Goal: Information Seeking & Learning: Learn about a topic

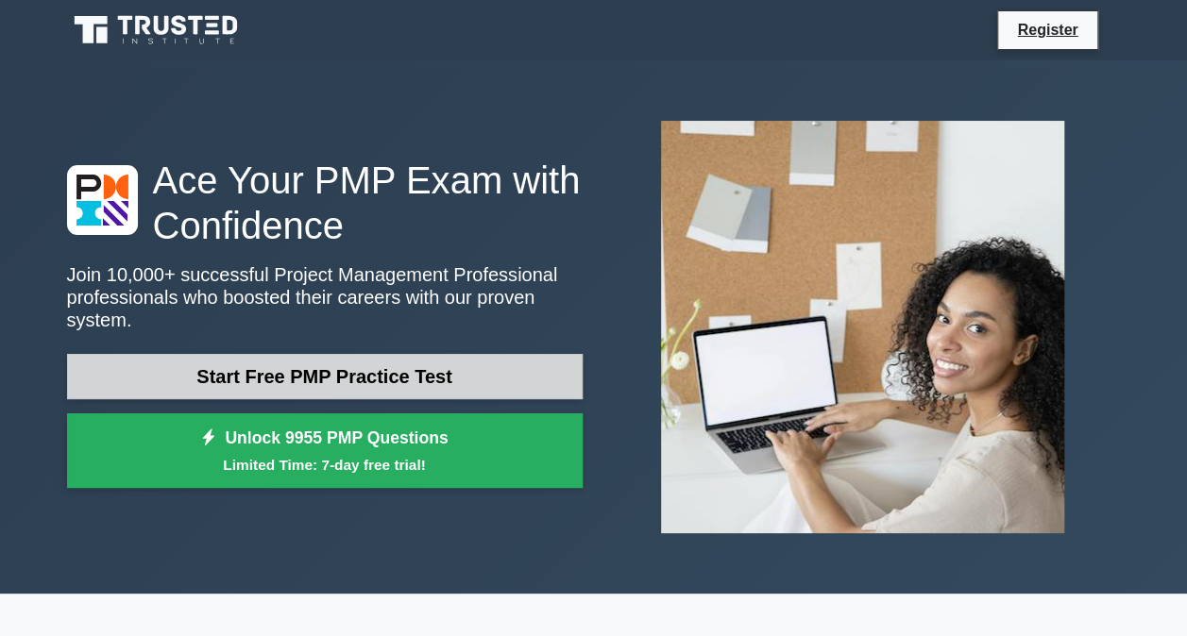
click at [451, 368] on link "Start Free PMP Practice Test" at bounding box center [324, 376] width 515 height 45
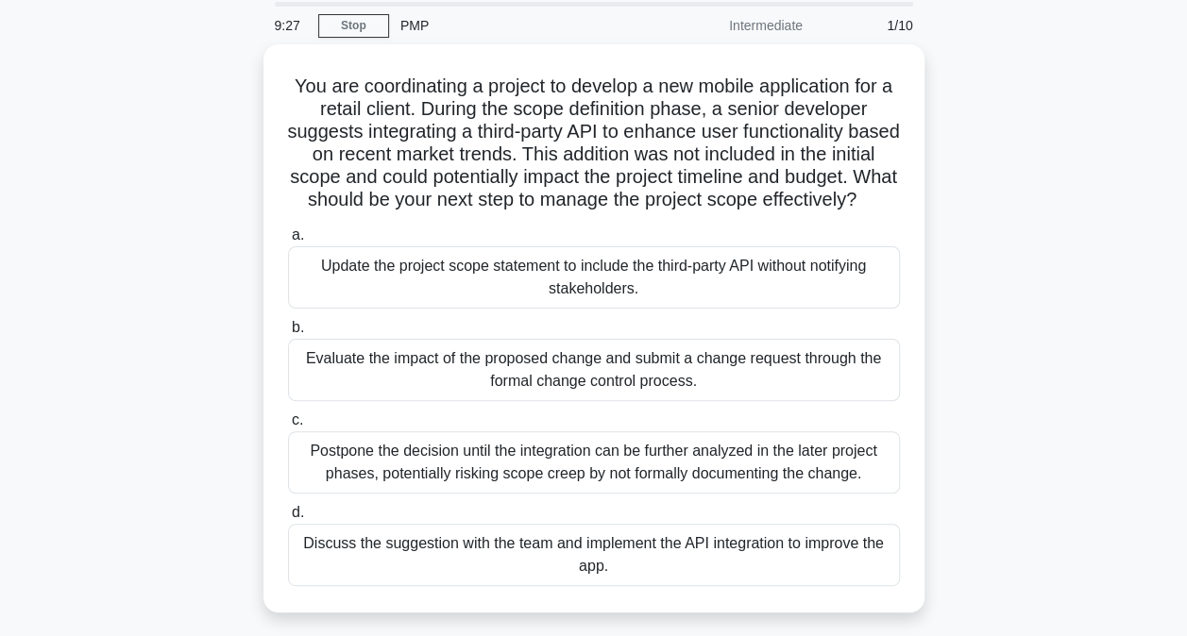
scroll to position [94, 0]
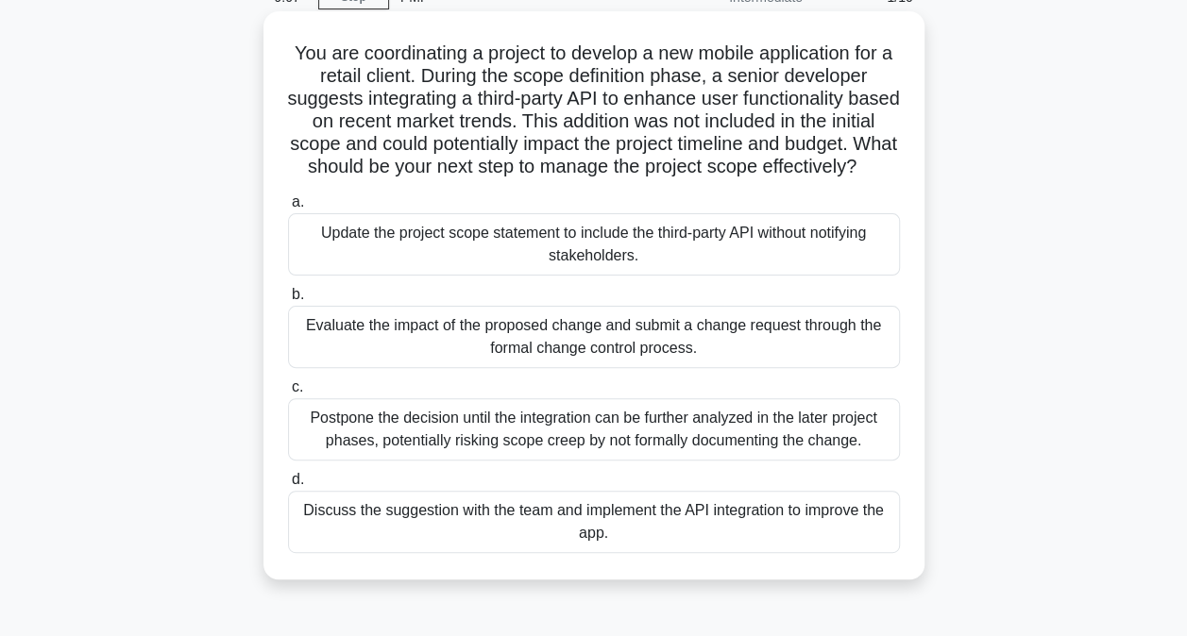
click at [475, 550] on div "Discuss the suggestion with the team and implement the API integration to impro…" at bounding box center [594, 522] width 612 height 62
click at [288, 486] on input "d. Discuss the suggestion with the team and implement the API integration to im…" at bounding box center [288, 480] width 0 height 12
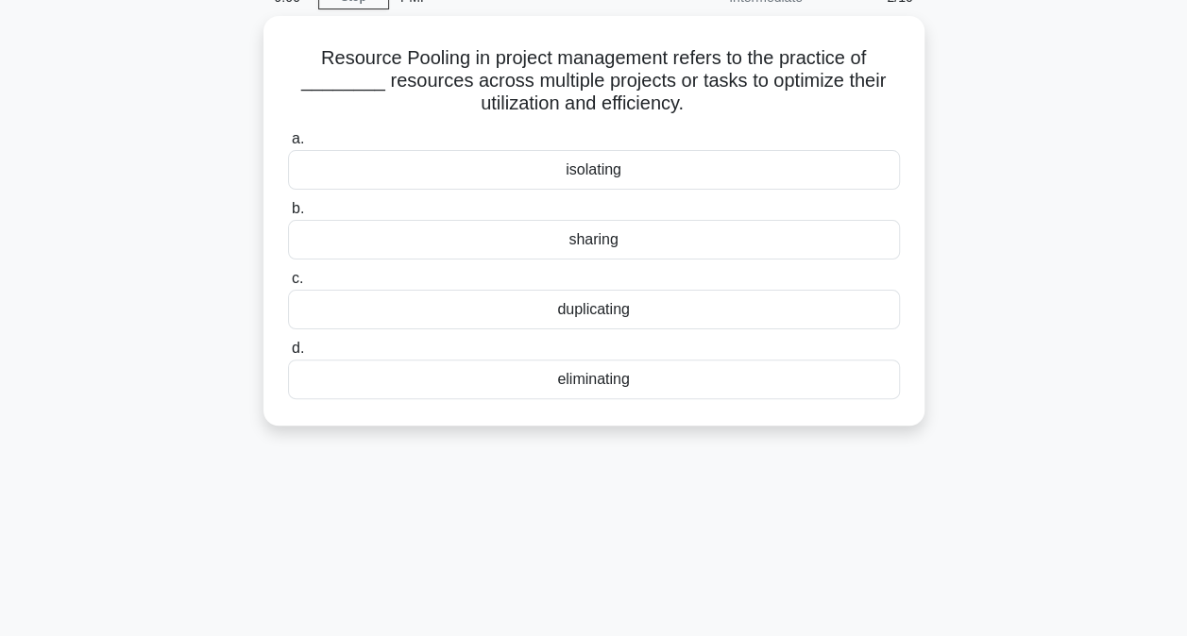
scroll to position [0, 0]
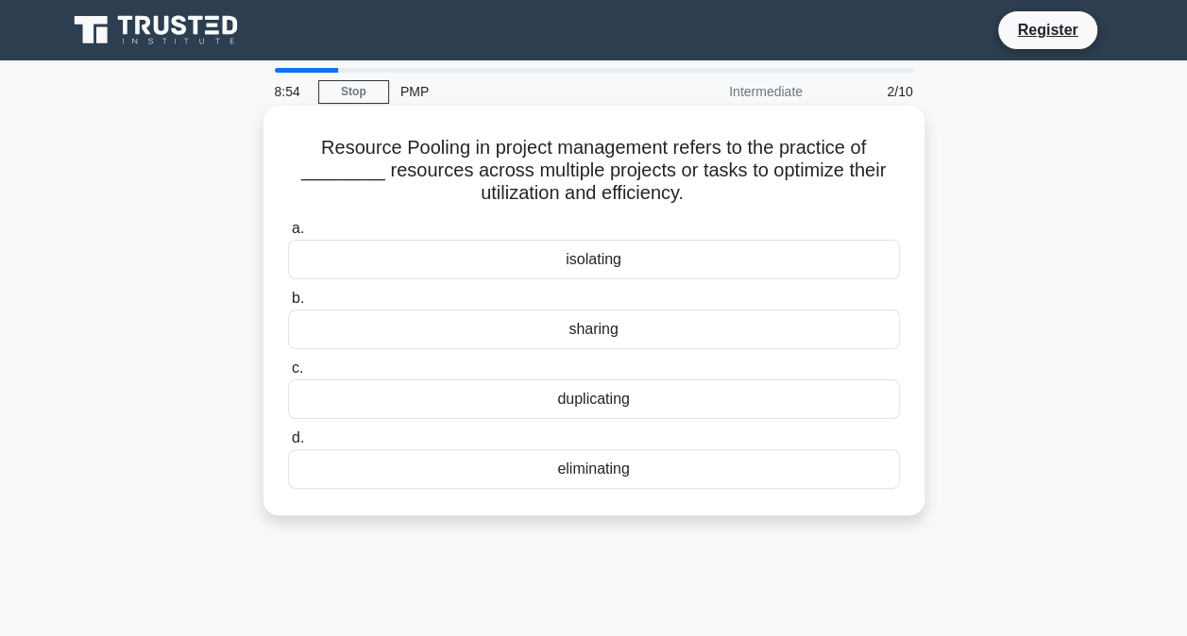
click at [562, 327] on div "sharing" at bounding box center [594, 330] width 612 height 40
click at [288, 305] on input "b. sharing" at bounding box center [288, 299] width 0 height 12
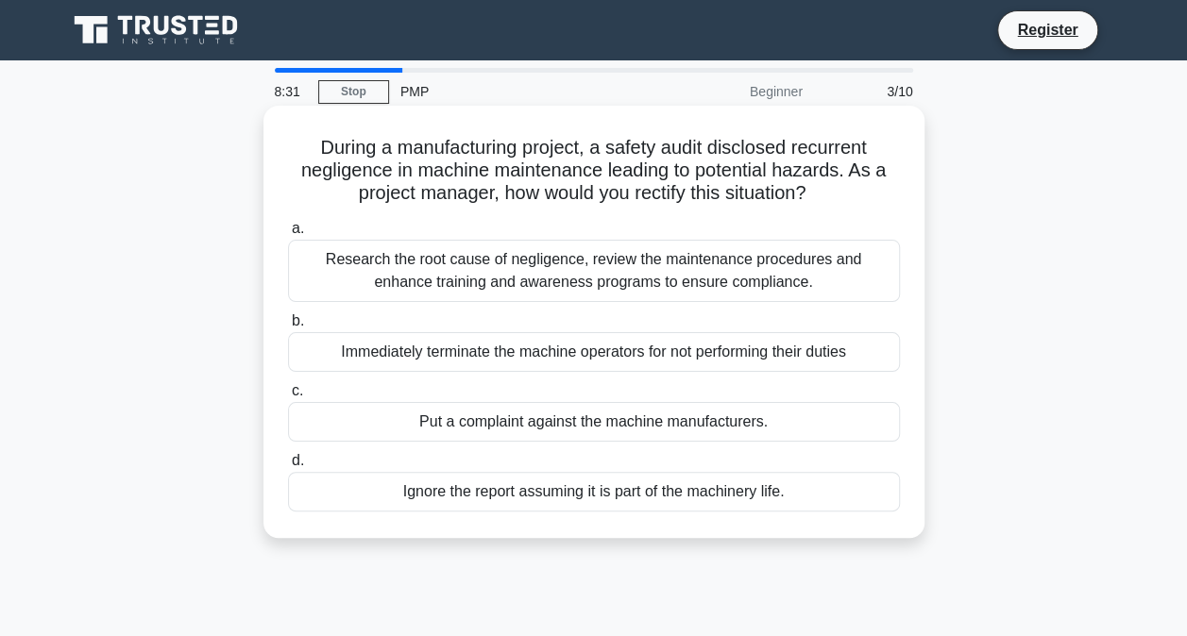
click at [566, 287] on div "Research the root cause of negligence, review the maintenance procedures and en…" at bounding box center [594, 271] width 612 height 62
click at [288, 235] on input "a. Research the root cause of negligence, review the maintenance procedures and…" at bounding box center [288, 229] width 0 height 12
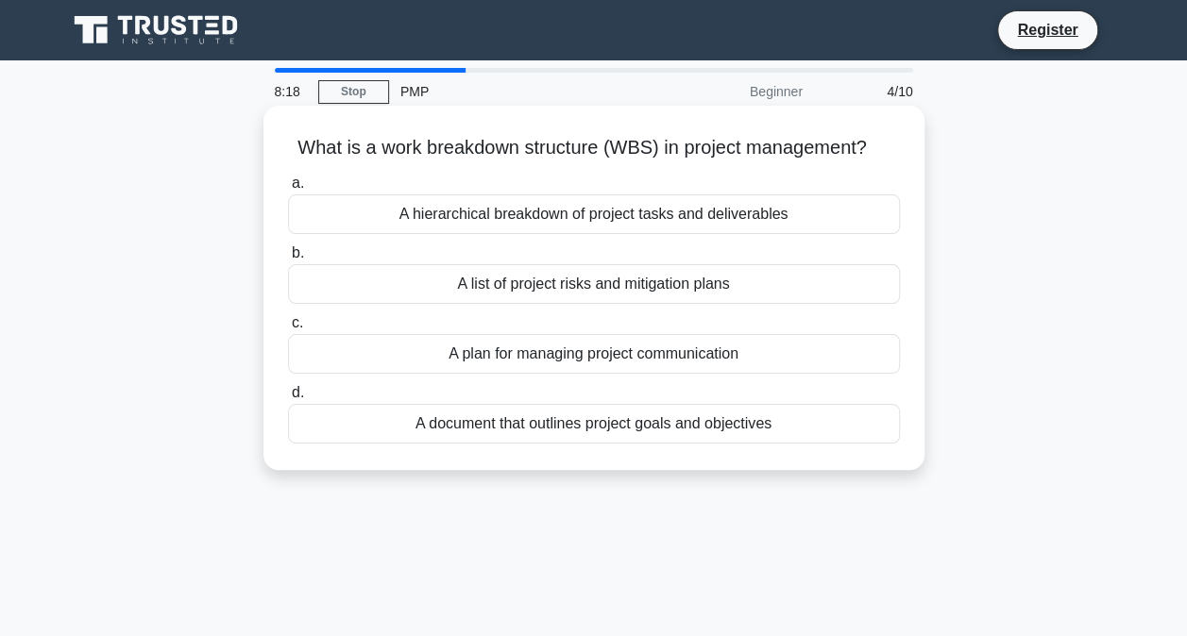
click at [581, 211] on div "A hierarchical breakdown of project tasks and deliverables" at bounding box center [594, 214] width 612 height 40
click at [288, 190] on input "a. A hierarchical breakdown of project tasks and deliverables" at bounding box center [288, 183] width 0 height 12
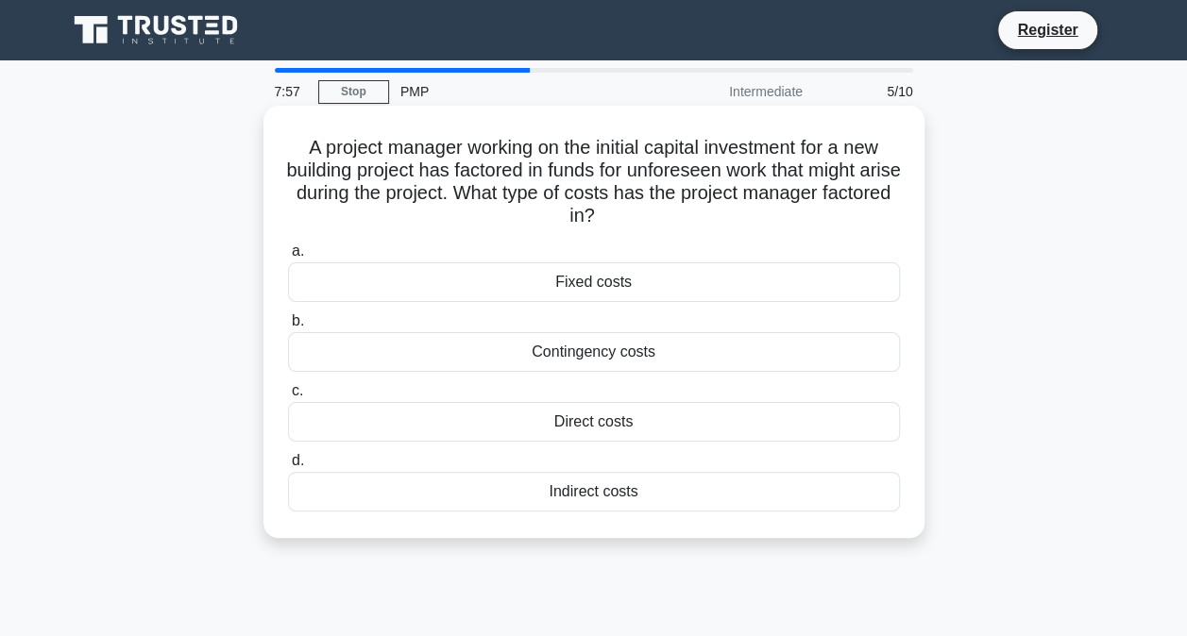
click at [594, 358] on div "Contingency costs" at bounding box center [594, 352] width 612 height 40
click at [288, 328] on input "b. Contingency costs" at bounding box center [288, 321] width 0 height 12
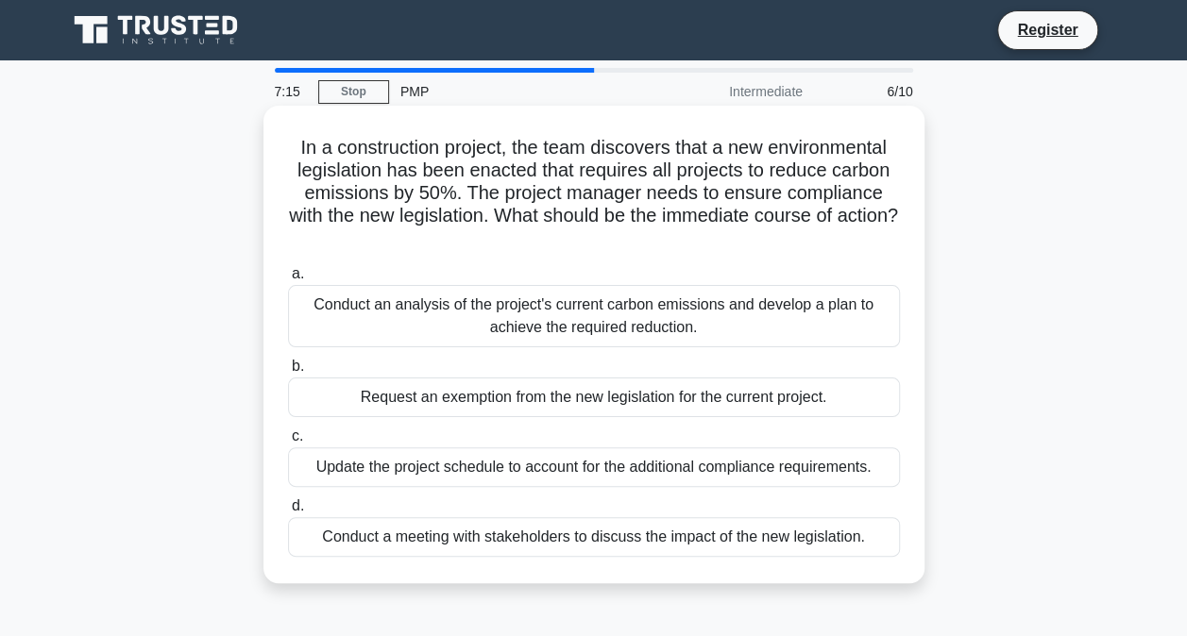
click at [574, 321] on div "Conduct an analysis of the project's current carbon emissions and develop a pla…" at bounding box center [594, 316] width 612 height 62
click at [288, 280] on input "a. Conduct an analysis of the project's current carbon emissions and develop a …" at bounding box center [288, 274] width 0 height 12
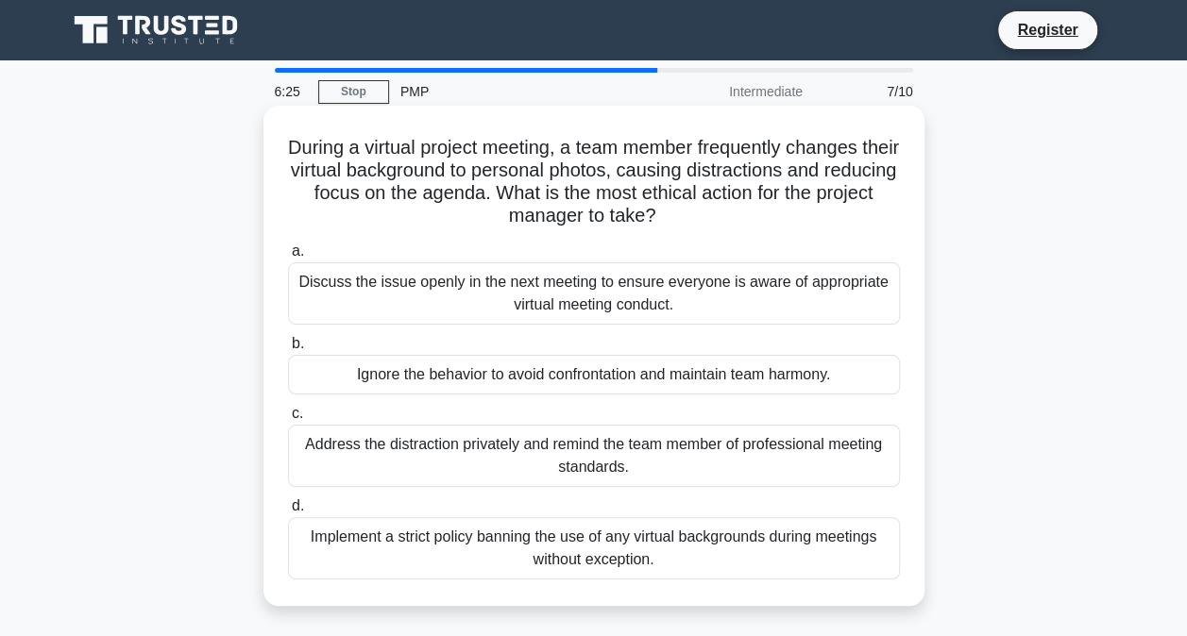
click at [566, 309] on div "Discuss the issue openly in the next meeting to ensure everyone is aware of app…" at bounding box center [594, 293] width 612 height 62
click at [288, 258] on input "a. Discuss the issue openly in the next meeting to ensure everyone is aware of …" at bounding box center [288, 251] width 0 height 12
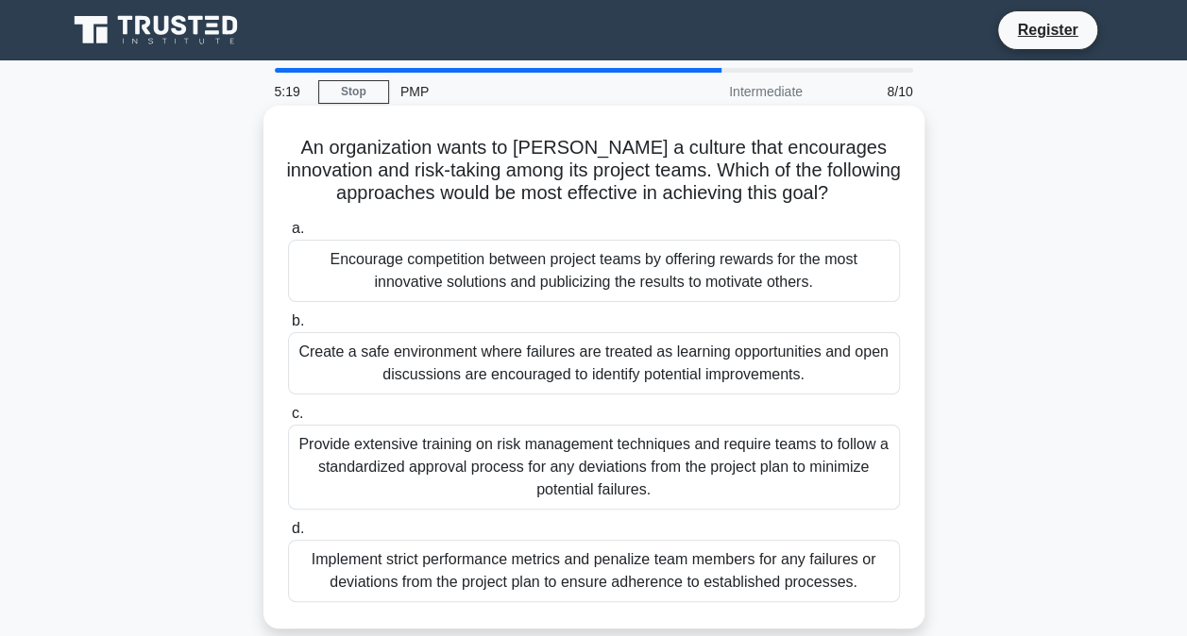
click at [521, 367] on div "Create a safe environment where failures are treated as learning opportunities …" at bounding box center [594, 363] width 612 height 62
click at [288, 328] on input "b. Create a safe environment where failures are treated as learning opportuniti…" at bounding box center [288, 321] width 0 height 12
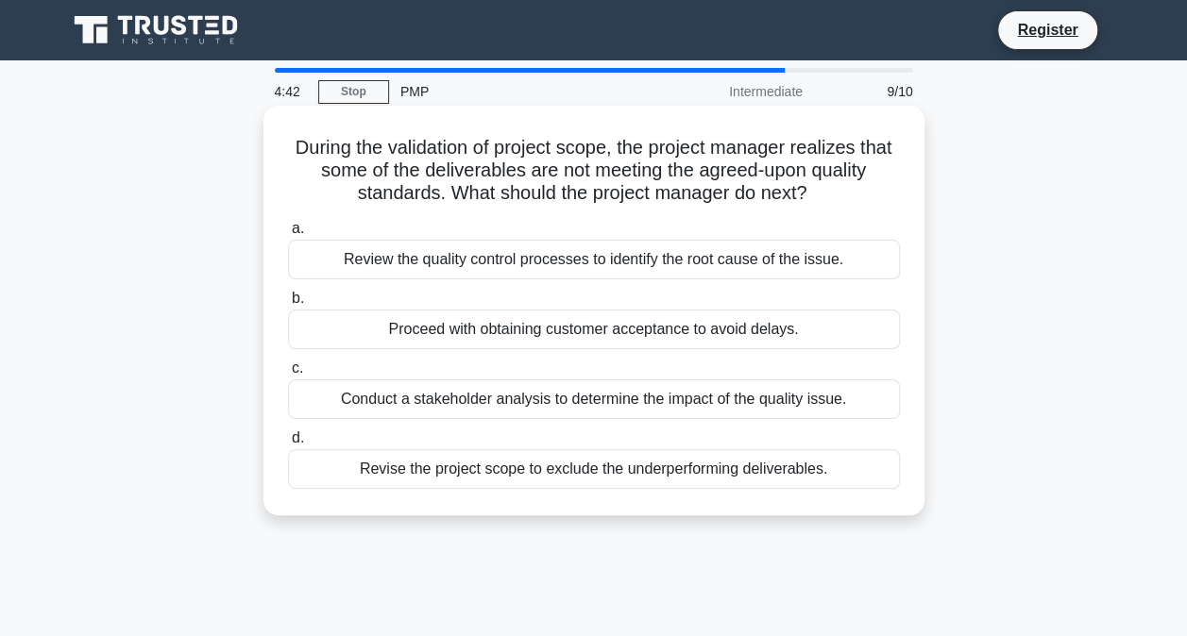
click at [552, 259] on div "Review the quality control processes to identify the root cause of the issue." at bounding box center [594, 260] width 612 height 40
click at [288, 235] on input "a. Review the quality control processes to identify the root cause of the issue." at bounding box center [288, 229] width 0 height 12
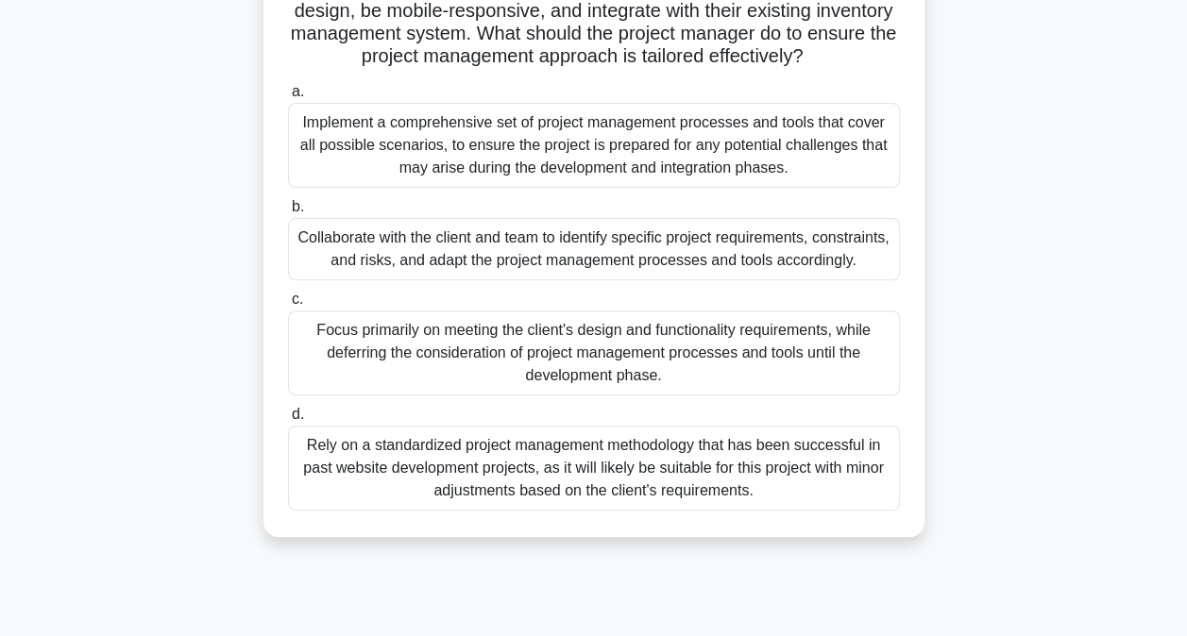
scroll to position [189, 0]
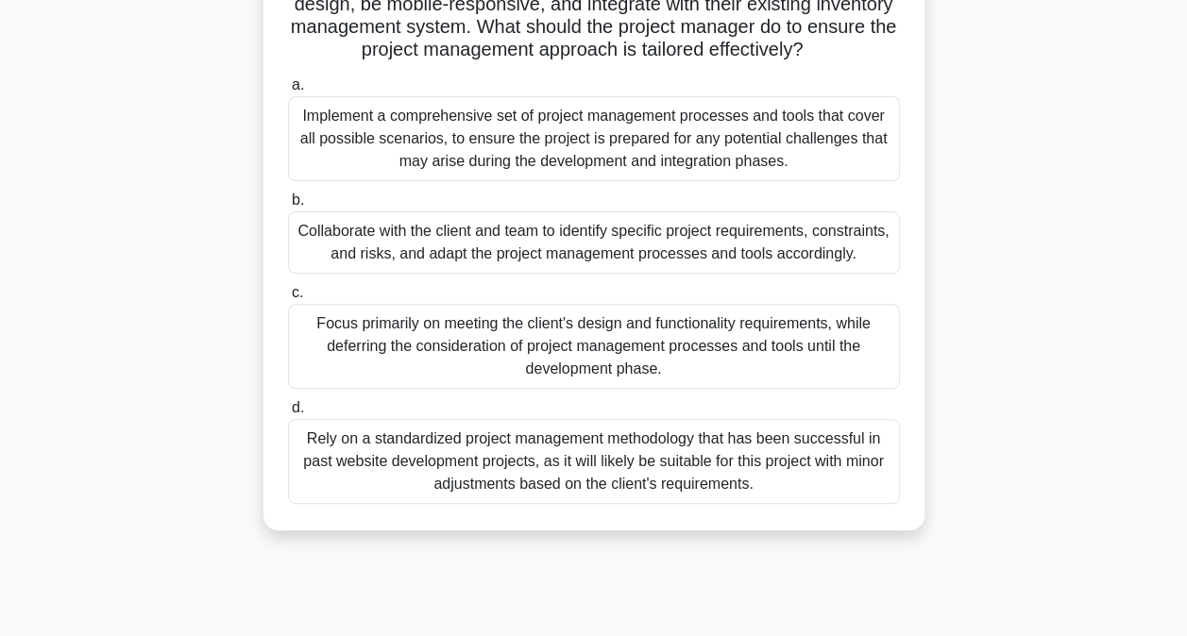
click at [530, 255] on div "Collaborate with the client and team to identify specific project requirements,…" at bounding box center [594, 242] width 612 height 62
click at [288, 207] on input "b. Collaborate with the client and team to identify specific project requiremen…" at bounding box center [288, 200] width 0 height 12
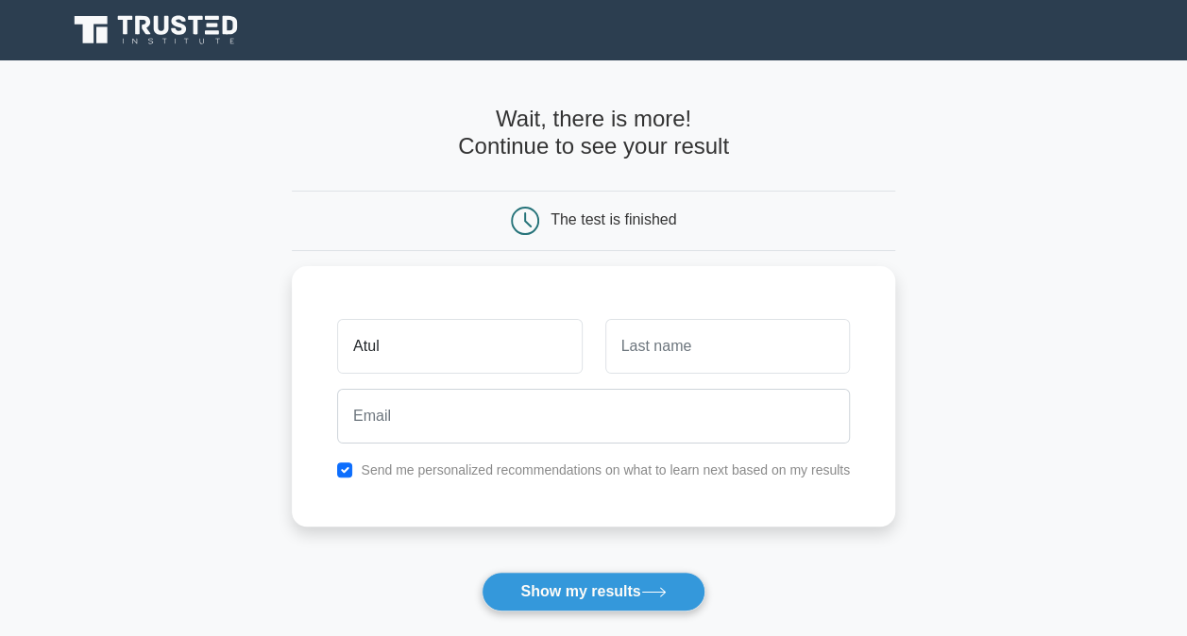
type input "Atul"
type input "Tyagi"
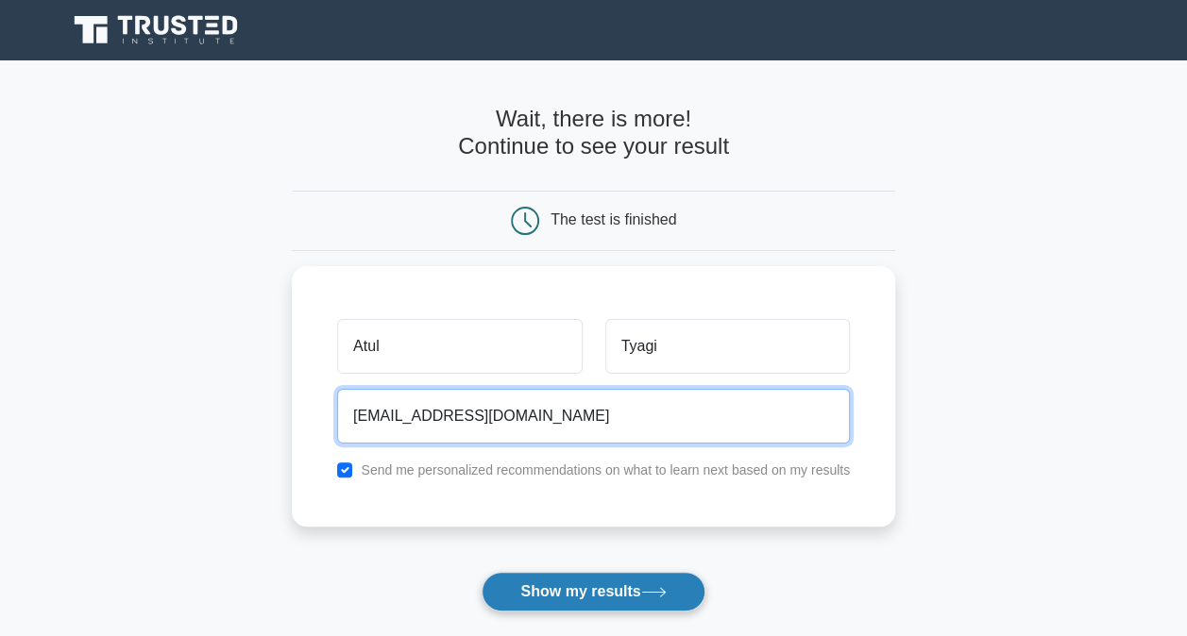
type input "tyagi.atul9@gmail.com"
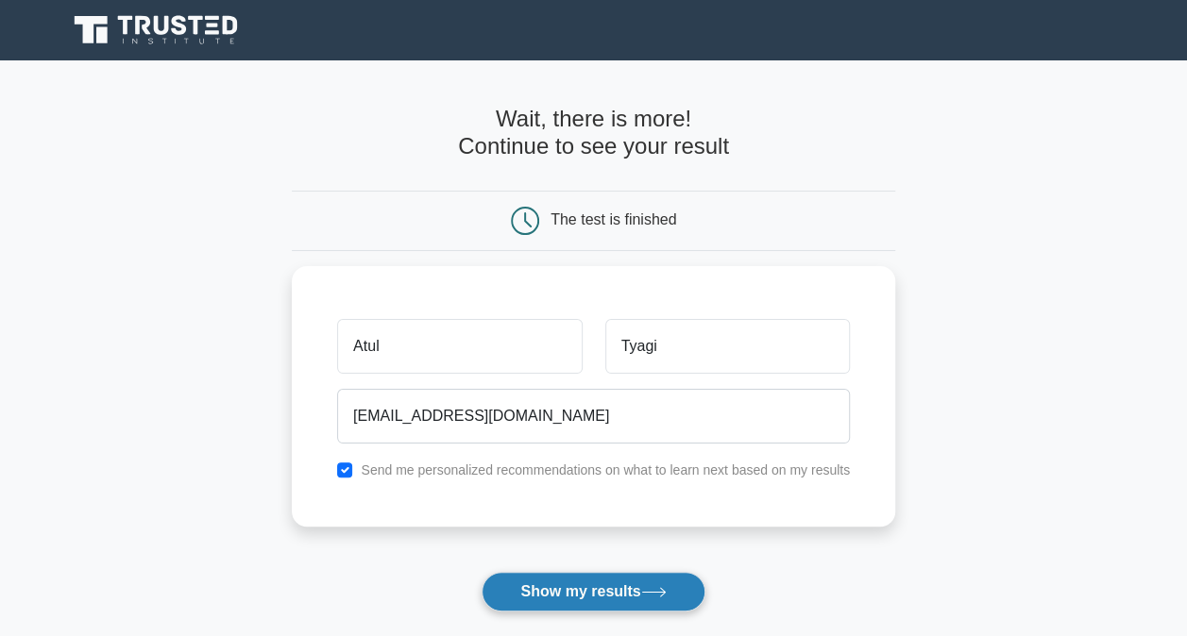
click at [596, 588] on button "Show my results" at bounding box center [592, 592] width 223 height 40
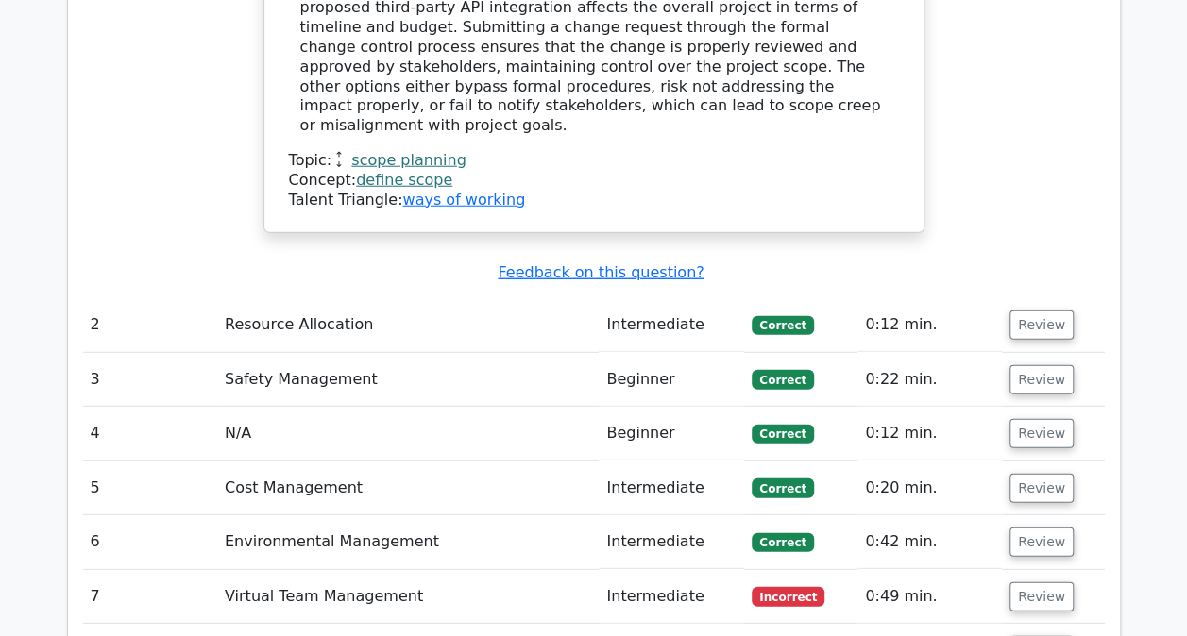
scroll to position [2549, 0]
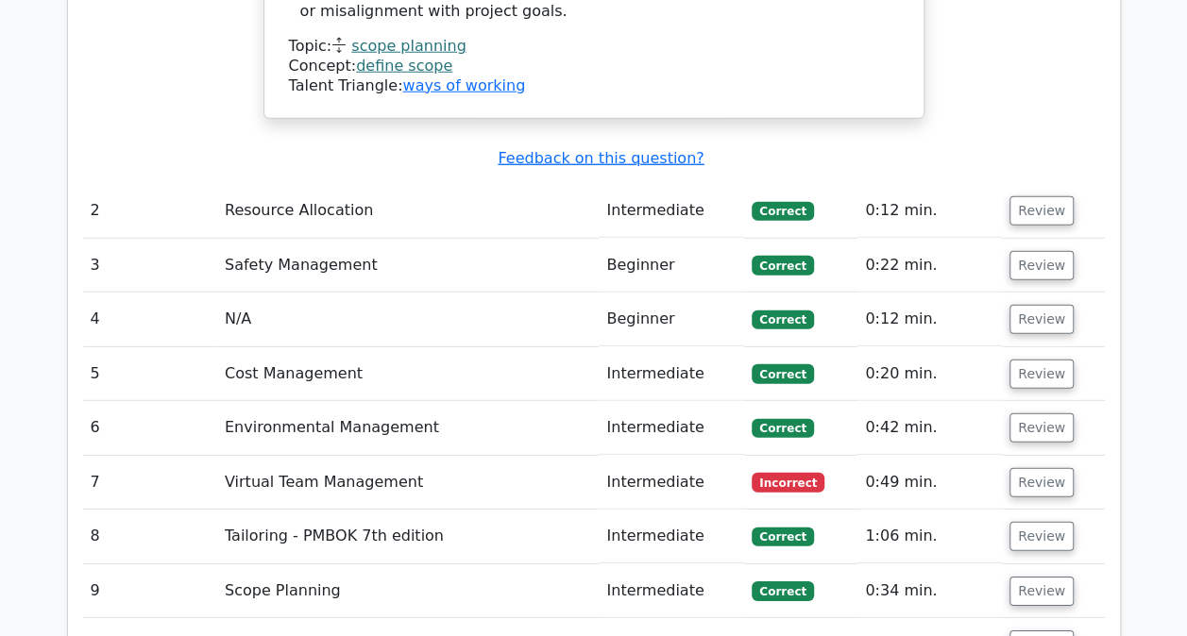
click at [542, 456] on td "Virtual Team Management" at bounding box center [407, 483] width 381 height 54
click at [766, 473] on span "Incorrect" at bounding box center [787, 482] width 73 height 19
click at [577, 456] on td "Virtual Team Management" at bounding box center [407, 483] width 381 height 54
click at [495, 456] on td "Virtual Team Management" at bounding box center [407, 483] width 381 height 54
click at [463, 456] on td "Virtual Team Management" at bounding box center [407, 483] width 381 height 54
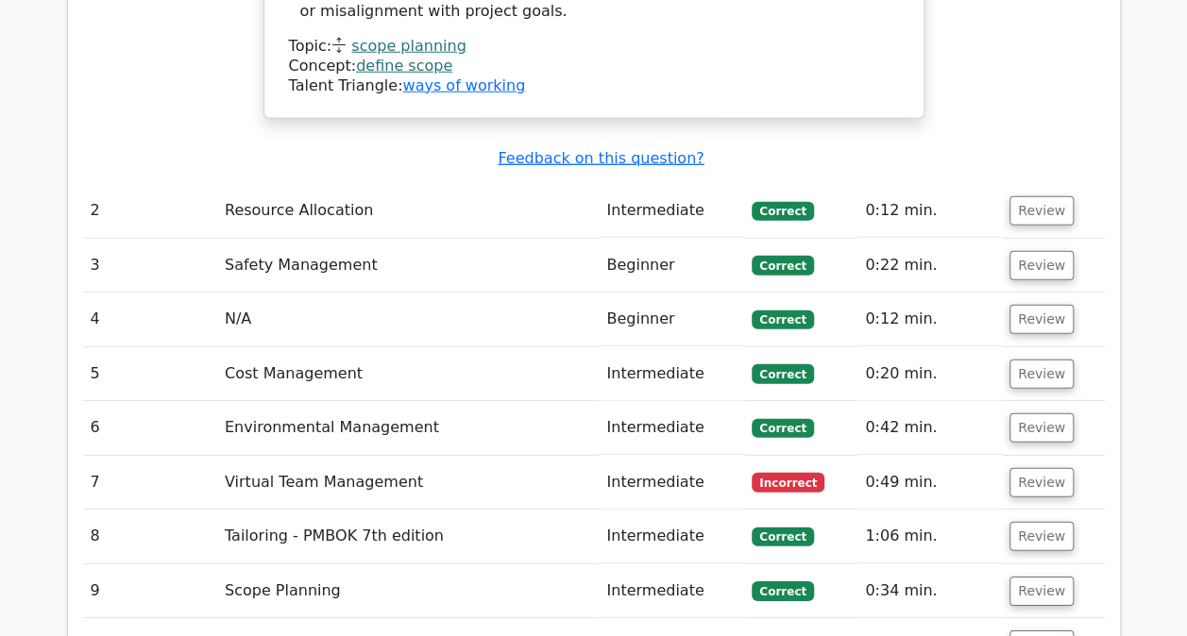
click at [342, 456] on td "Virtual Team Management" at bounding box center [407, 483] width 381 height 54
click at [292, 456] on td "Virtual Team Management" at bounding box center [407, 483] width 381 height 54
click at [234, 456] on td "Virtual Team Management" at bounding box center [407, 483] width 381 height 54
click at [95, 456] on td "7" at bounding box center [150, 483] width 134 height 54
drag, startPoint x: 92, startPoint y: 340, endPoint x: 386, endPoint y: 348, distance: 294.6
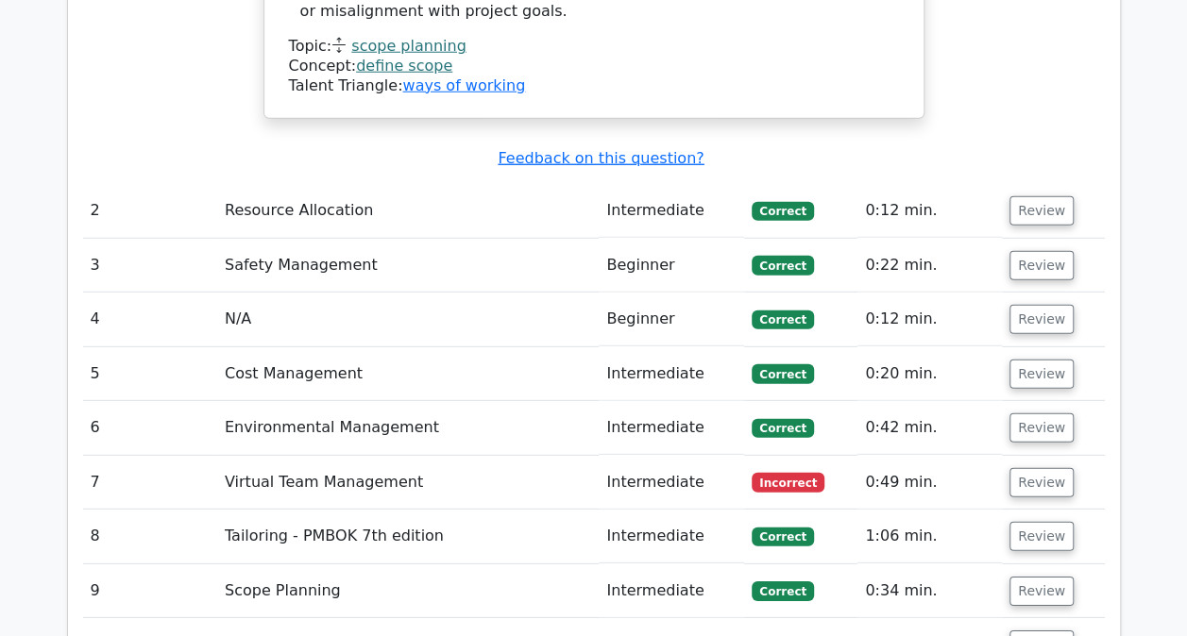
click at [92, 456] on td "7" at bounding box center [150, 483] width 134 height 54
click at [1029, 468] on button "Review" at bounding box center [1041, 482] width 64 height 29
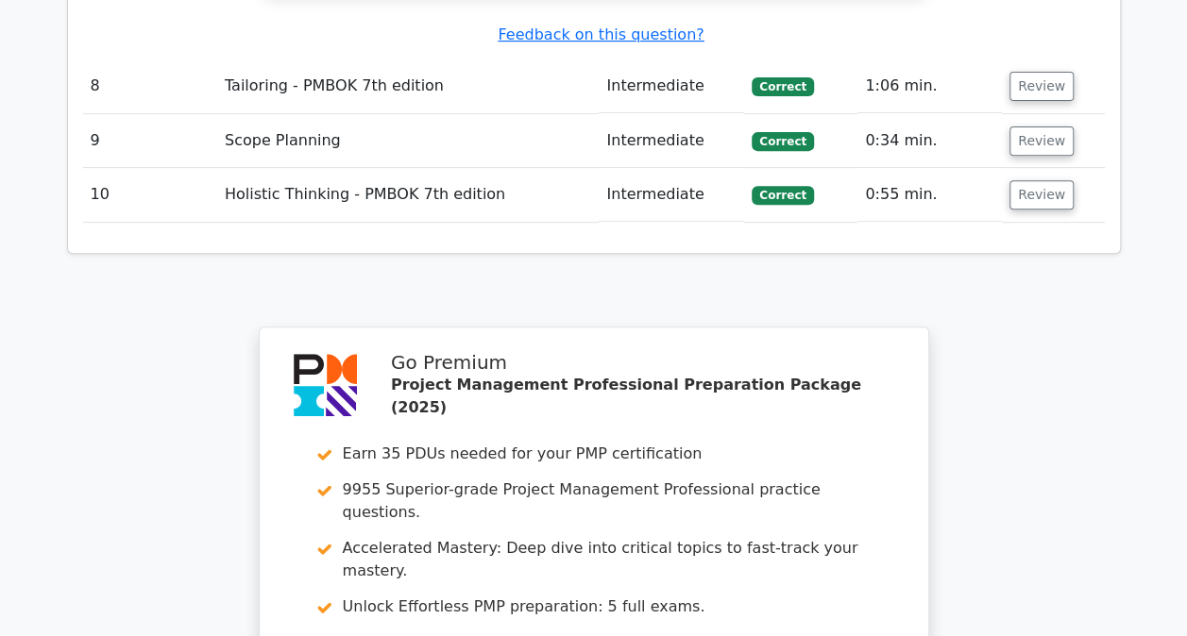
scroll to position [3965, 0]
